Goal: Find specific page/section: Find specific page/section

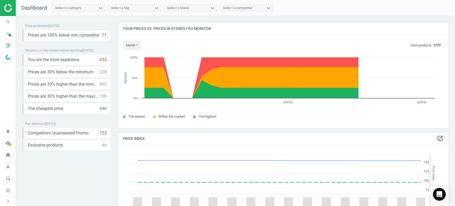
scroll to position [132, 336]
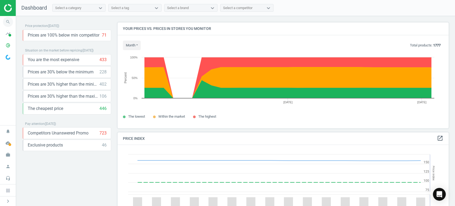
click at [2, 21] on span "search" at bounding box center [8, 22] width 16 height 12
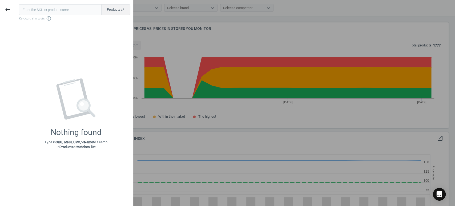
click at [64, 11] on input "text" at bounding box center [60, 9] width 83 height 11
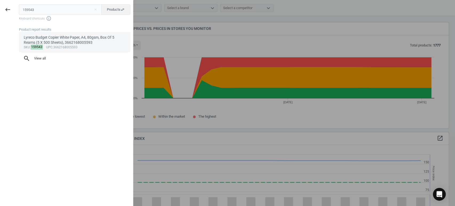
type input "159543"
click at [64, 40] on div "Lyreco Budget Copier White Paper, A4, 80gsm, Box Of 5 Reams (5 X 500 Sheets), 3…" at bounding box center [75, 40] width 102 height 10
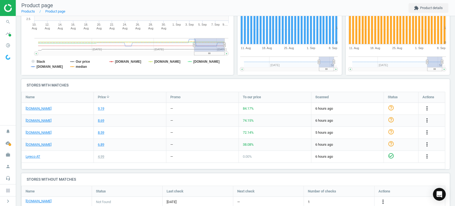
scroll to position [117, 0]
click at [9, 22] on icon "search" at bounding box center [8, 22] width 10 height 10
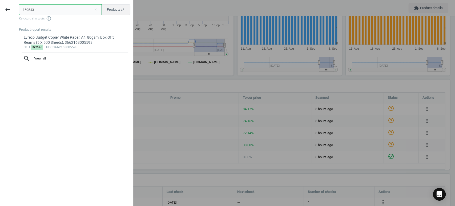
drag, startPoint x: 44, startPoint y: 11, endPoint x: 0, endPoint y: 14, distance: 44.4
click at [0, 14] on div "keyboard_backspace 159543 close Products swap_horiz Keyboard shortcuts info_out…" at bounding box center [66, 104] width 133 height 206
type input "157796"
click at [40, 41] on div "Lyreco White Paper, A4, 80gsm, Box Of 5 [PERSON_NAME] (5 X 500 Sheets), 3662168…" at bounding box center [75, 40] width 102 height 10
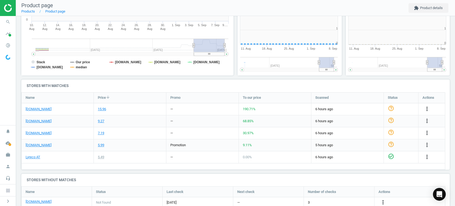
scroll to position [116, 112]
